Goal: Transaction & Acquisition: Purchase product/service

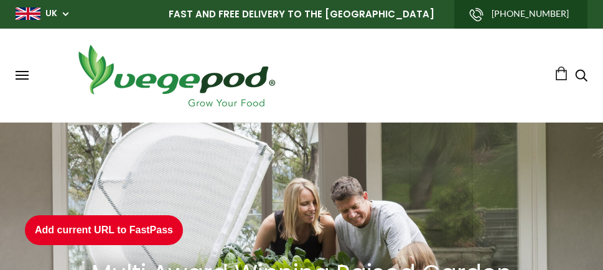
click at [26, 73] on button at bounding box center [22, 75] width 13 height 9
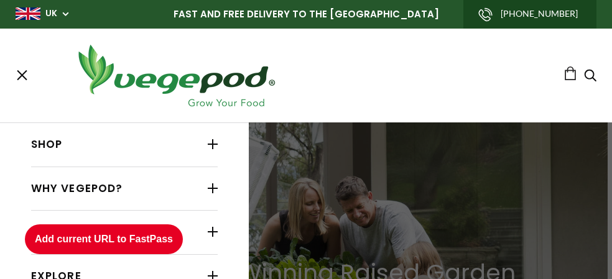
click at [50, 145] on link "Shop" at bounding box center [124, 145] width 187 height 24
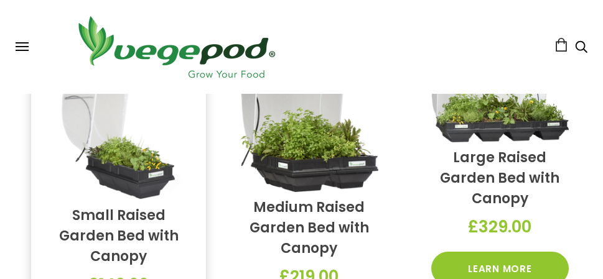
scroll to position [747, 0]
click at [126, 120] on img at bounding box center [118, 129] width 137 height 144
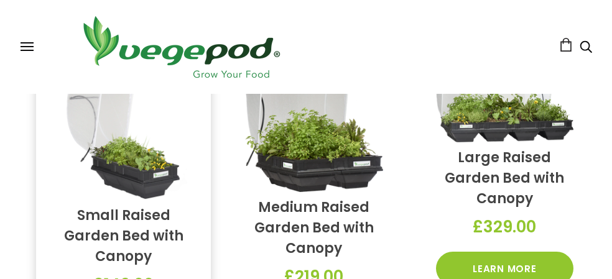
scroll to position [628, 0]
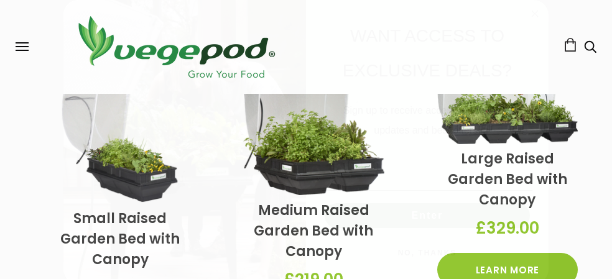
click at [532, 16] on icon "Close dialog" at bounding box center [535, 14] width 6 height 6
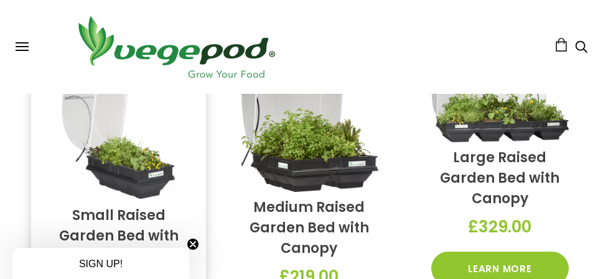
scroll to position [747, 0]
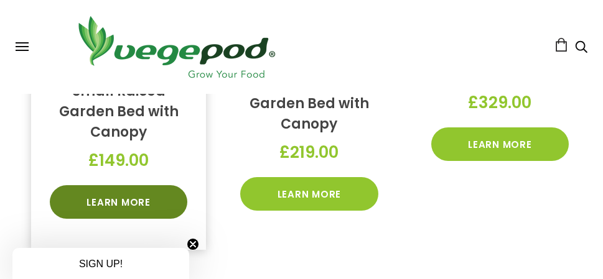
click at [116, 204] on link "Learn More" at bounding box center [118, 202] width 137 height 34
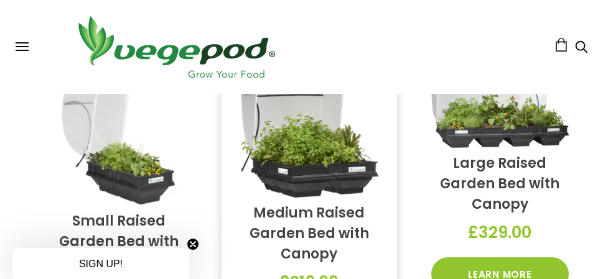
scroll to position [554, 0]
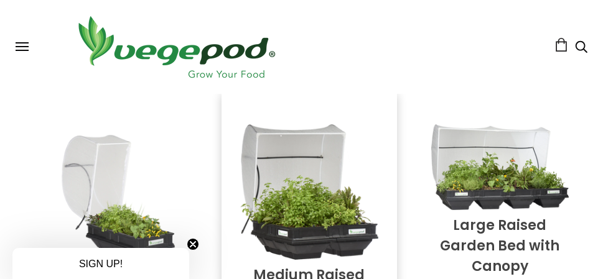
click at [309, 167] on img at bounding box center [308, 192] width 137 height 136
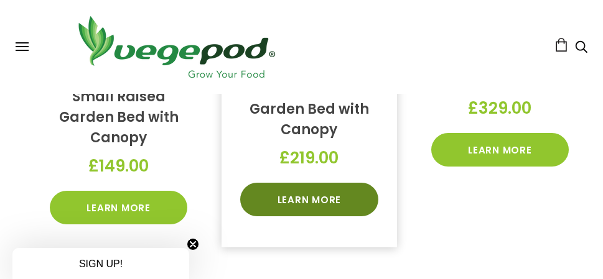
click at [321, 198] on link "Learn More" at bounding box center [308, 200] width 137 height 34
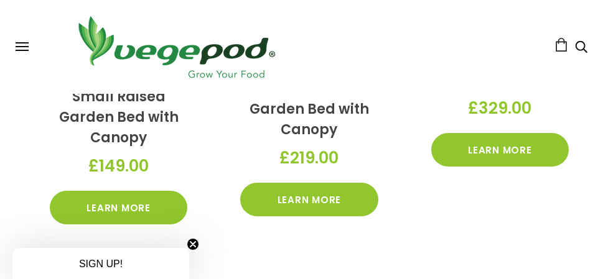
scroll to position [735, 0]
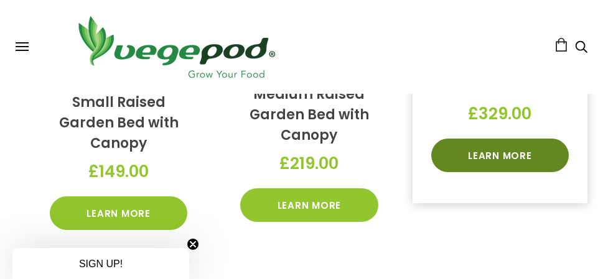
click at [474, 162] on link "Learn More" at bounding box center [499, 156] width 137 height 34
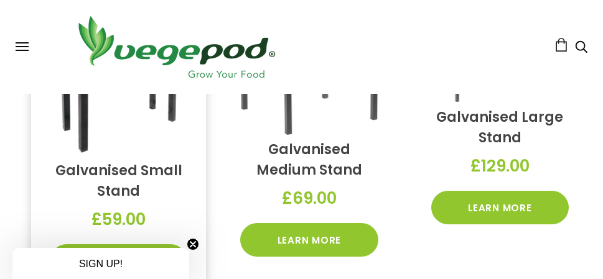
scroll to position [1663, 0]
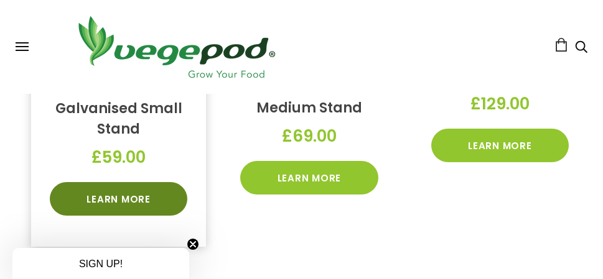
click at [136, 202] on link "Learn More" at bounding box center [118, 199] width 137 height 34
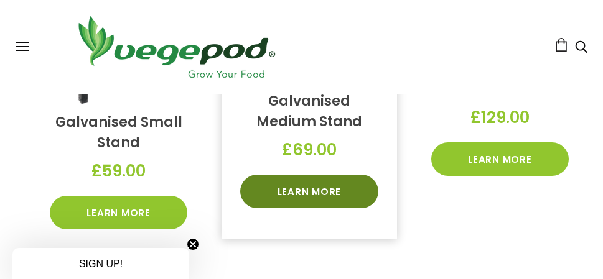
click at [325, 197] on link "Learn More" at bounding box center [308, 192] width 137 height 34
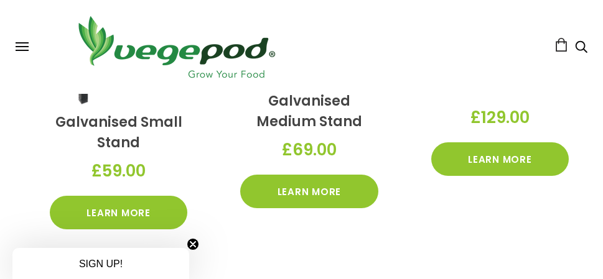
scroll to position [1636, 0]
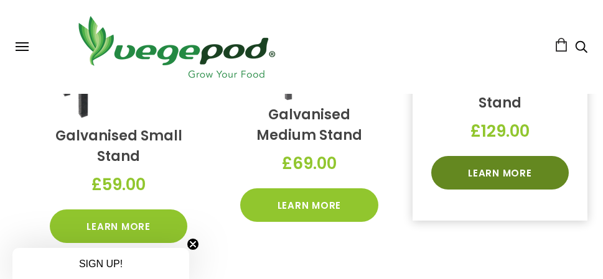
click at [468, 167] on link "Learn More" at bounding box center [499, 173] width 137 height 34
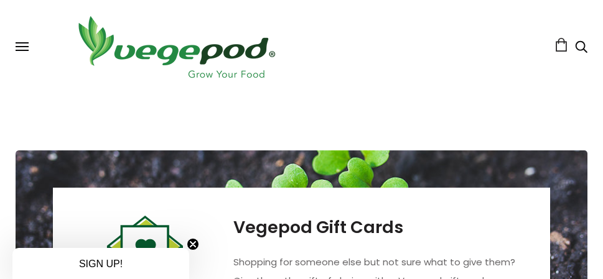
scroll to position [2555, 0]
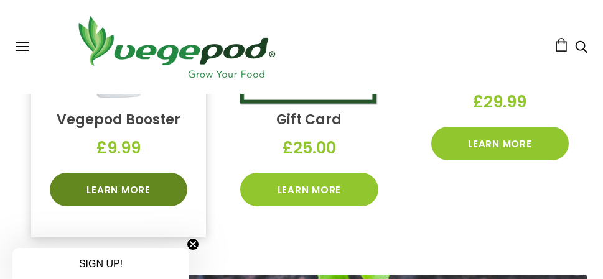
click at [146, 192] on link "Learn More" at bounding box center [118, 190] width 137 height 34
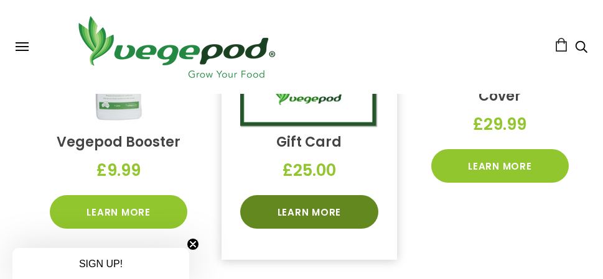
click at [329, 218] on link "Learn More" at bounding box center [308, 212] width 137 height 34
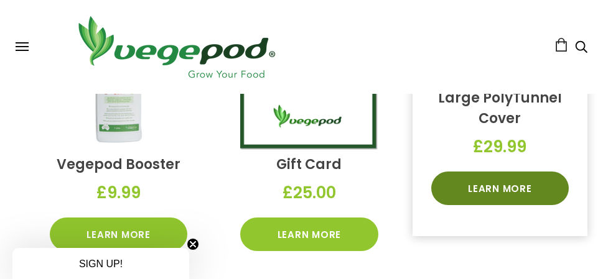
click at [500, 190] on link "Learn More" at bounding box center [499, 189] width 137 height 34
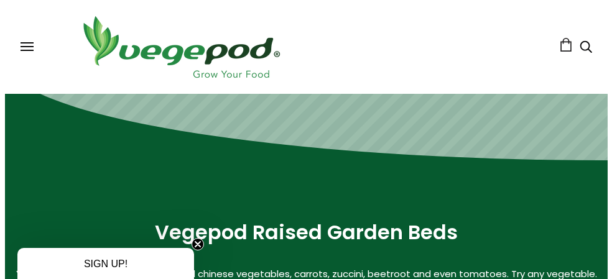
scroll to position [0, 0]
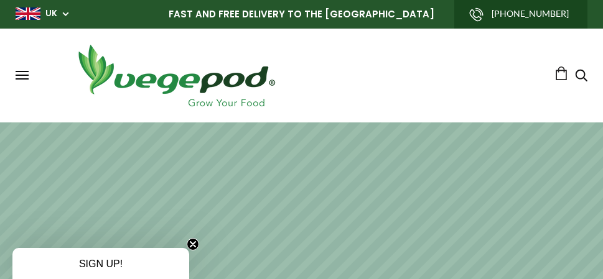
click at [24, 77] on button at bounding box center [22, 75] width 13 height 9
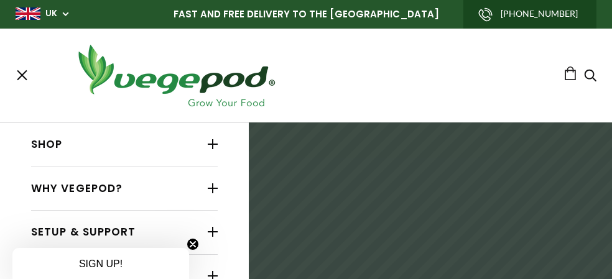
click at [57, 144] on link "Shop" at bounding box center [124, 145] width 187 height 24
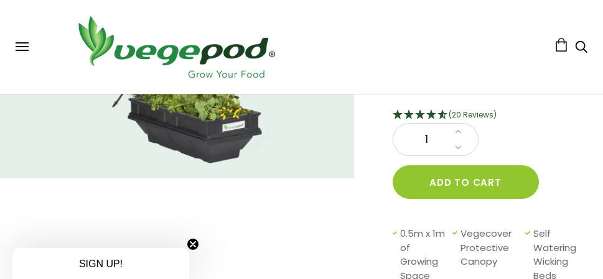
scroll to position [249, 0]
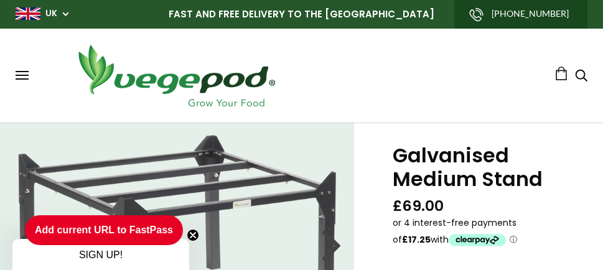
click at [157, 225] on button "Add current URL to FastPass" at bounding box center [104, 230] width 158 height 30
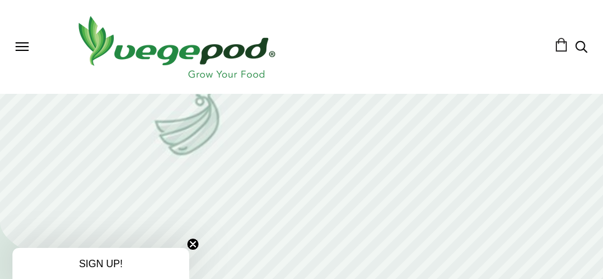
scroll to position [1244, 0]
